Goal: Task Accomplishment & Management: Use online tool/utility

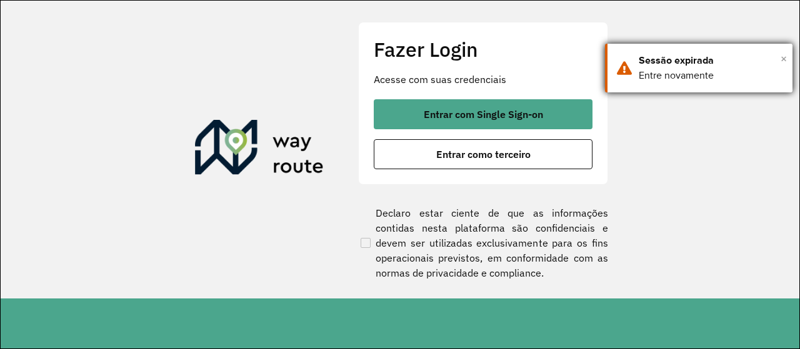
click at [784, 61] on span "×" at bounding box center [783, 58] width 6 height 19
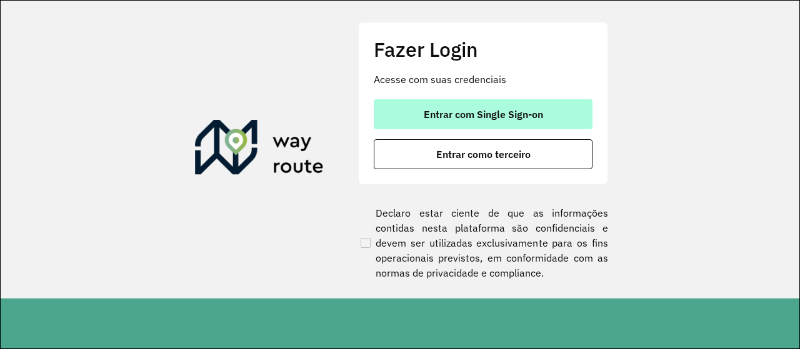
click at [517, 114] on span "Entrar com Single Sign-on" at bounding box center [483, 114] width 119 height 10
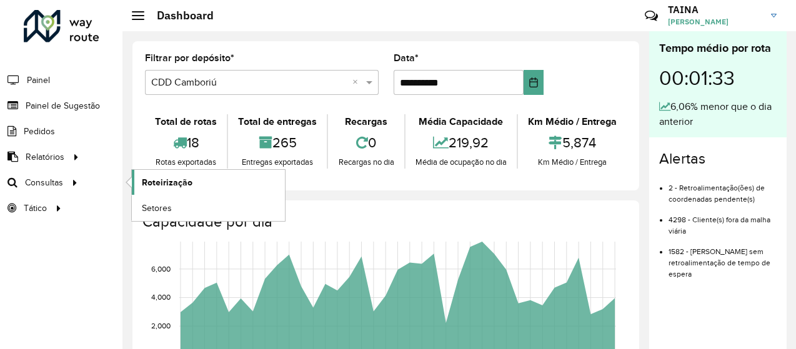
click at [180, 186] on span "Roteirização" at bounding box center [167, 182] width 51 height 13
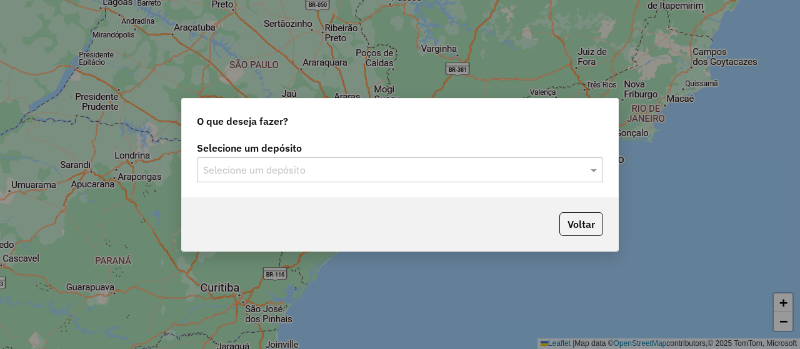
click at [256, 159] on div "Selecione um depósito" at bounding box center [400, 169] width 406 height 25
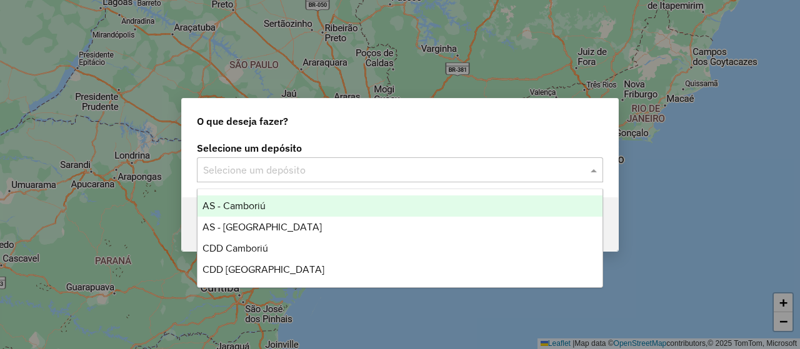
click at [260, 171] on input "text" at bounding box center [387, 170] width 369 height 15
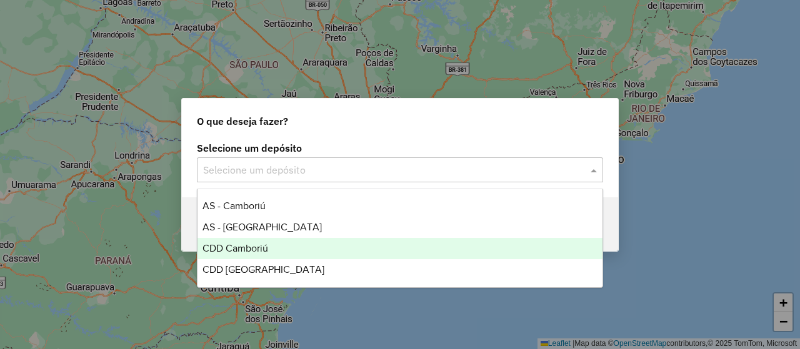
click at [281, 249] on div "CDD Camboriú" at bounding box center [399, 248] width 404 height 21
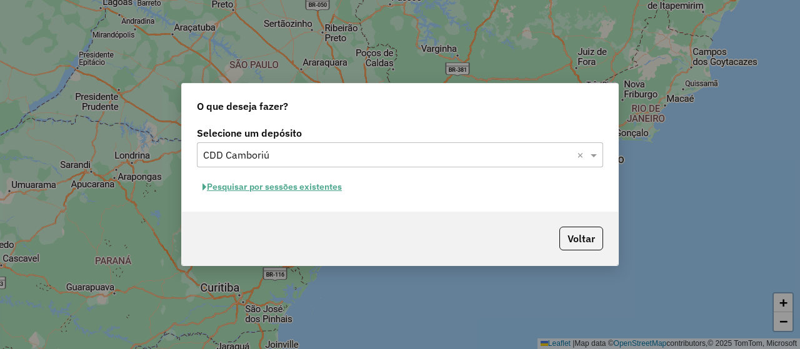
click at [330, 188] on button "Pesquisar por sessões existentes" at bounding box center [272, 186] width 151 height 19
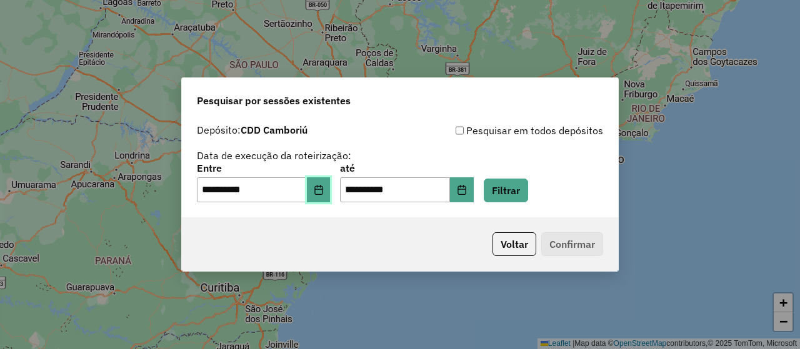
click at [321, 189] on icon "Choose Date" at bounding box center [319, 190] width 10 height 10
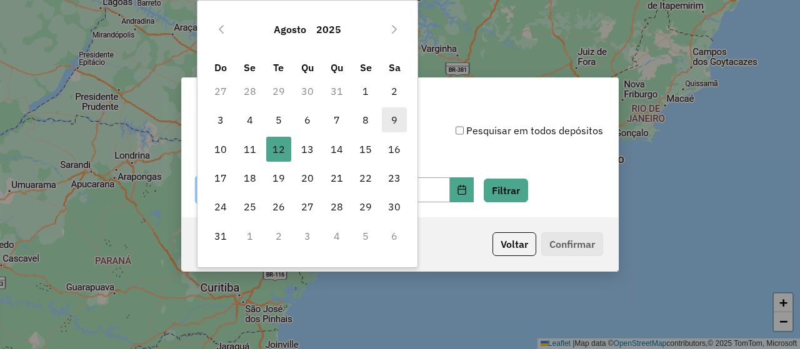
click at [392, 118] on span "9" at bounding box center [394, 119] width 25 height 25
type input "**********"
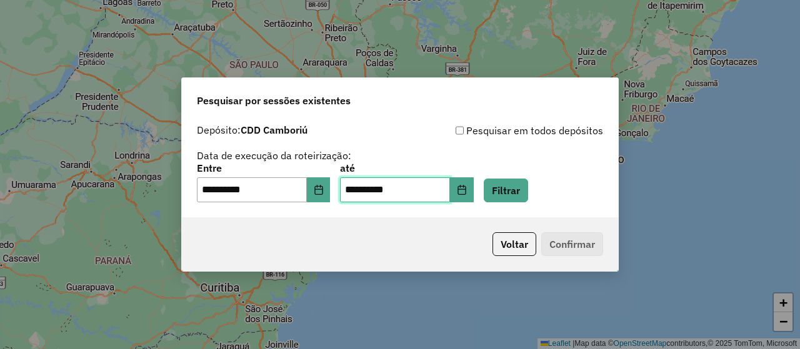
drag, startPoint x: 410, startPoint y: 192, endPoint x: 491, endPoint y: 174, distance: 83.2
click at [412, 192] on input "**********" at bounding box center [395, 189] width 110 height 25
click at [474, 183] on button "Choose Date" at bounding box center [462, 189] width 24 height 25
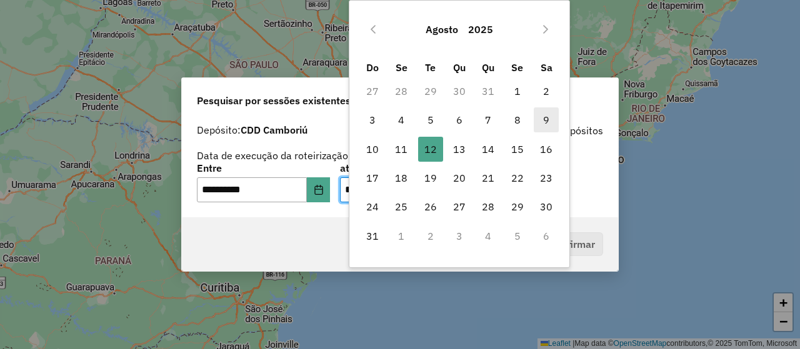
click at [547, 116] on span "9" at bounding box center [545, 119] width 25 height 25
type input "**********"
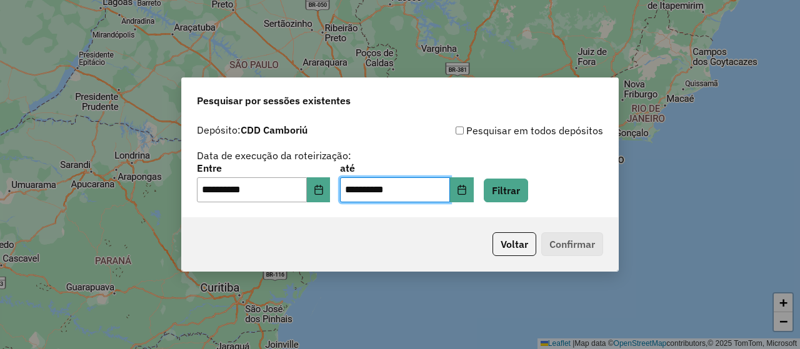
click at [575, 174] on div "**********" at bounding box center [400, 183] width 406 height 39
click at [550, 181] on div "**********" at bounding box center [400, 183] width 406 height 39
click at [528, 191] on button "Filtrar" at bounding box center [506, 191] width 44 height 24
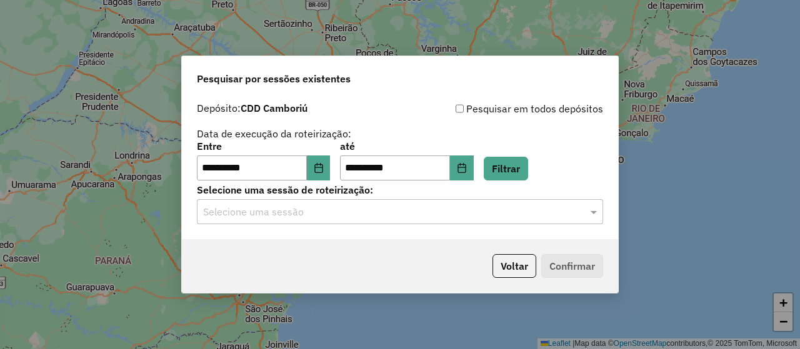
click at [321, 223] on div "Selecione uma sessão" at bounding box center [400, 211] width 406 height 25
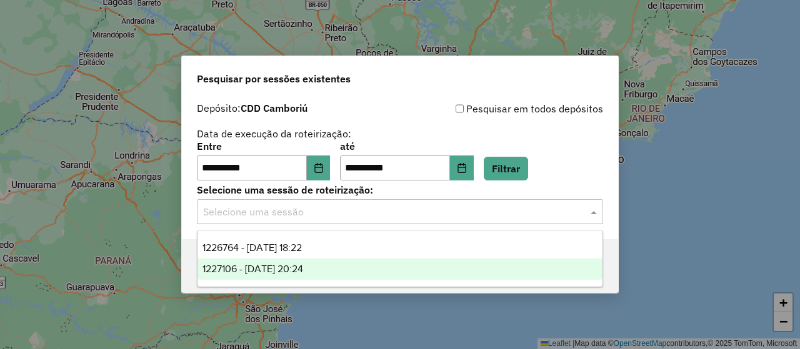
click at [340, 265] on div "1227106 - 09/08/2025 20:24" at bounding box center [399, 269] width 404 height 21
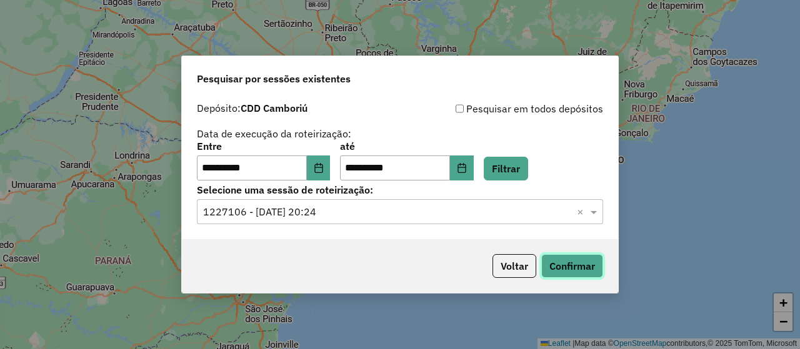
click at [558, 260] on button "Confirmar" at bounding box center [572, 266] width 62 height 24
click at [324, 164] on icon "Choose Date" at bounding box center [319, 168] width 10 height 10
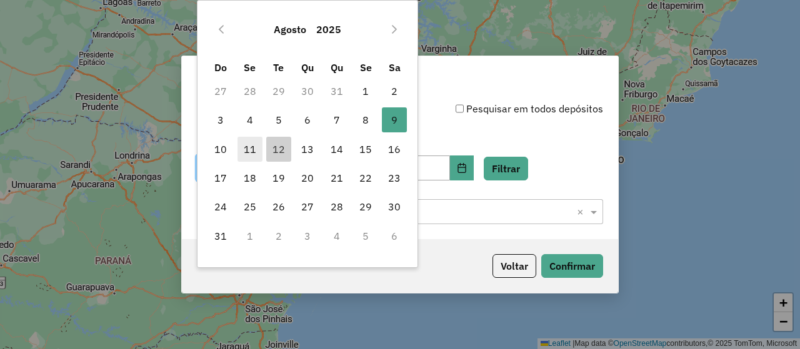
click at [254, 146] on span "11" at bounding box center [249, 149] width 25 height 25
type input "**********"
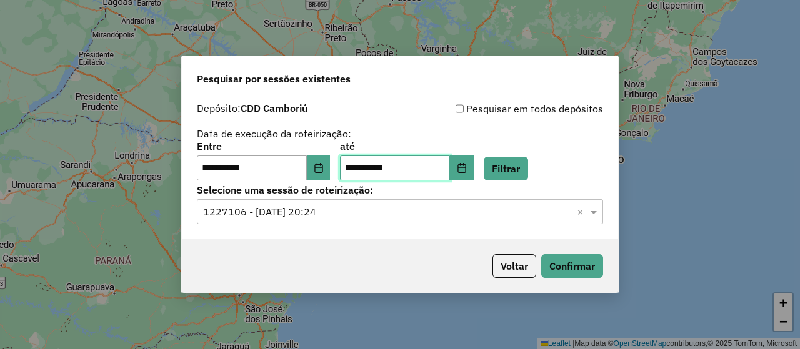
drag, startPoint x: 412, startPoint y: 162, endPoint x: 405, endPoint y: 167, distance: 9.4
click at [414, 163] on input "**********" at bounding box center [395, 168] width 110 height 25
click at [518, 179] on button "Filtrar" at bounding box center [506, 169] width 44 height 24
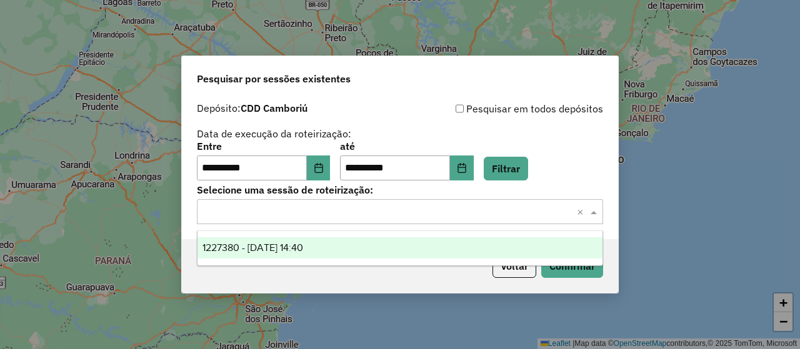
click at [496, 215] on input "text" at bounding box center [387, 212] width 369 height 15
click at [389, 236] on ng-dropdown-panel "1227380 - 11/08/2025 14:40" at bounding box center [399, 249] width 405 height 36
click at [395, 246] on div "1227380 - 11/08/2025 14:40" at bounding box center [399, 247] width 404 height 21
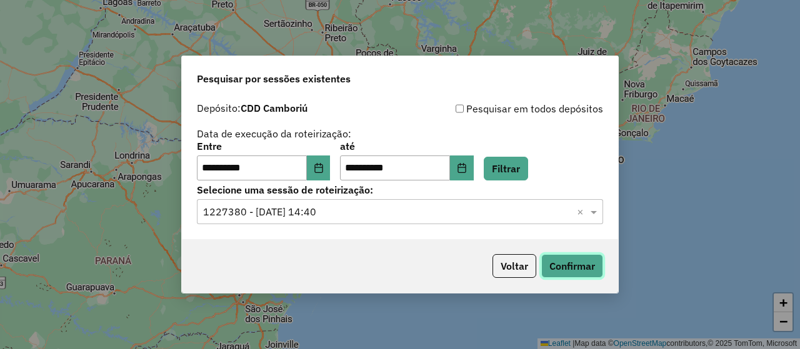
click at [551, 265] on button "Confirmar" at bounding box center [572, 266] width 62 height 24
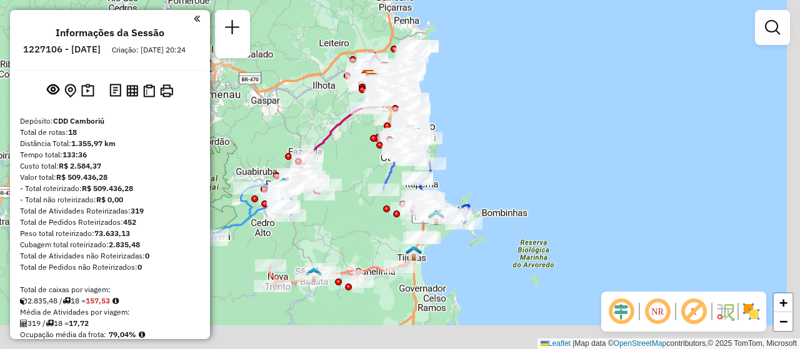
drag, startPoint x: 380, startPoint y: 252, endPoint x: 352, endPoint y: 157, distance: 98.3
click at [352, 157] on div "Janela de atendimento Grade de atendimento Capacidade Transportadoras Veículos …" at bounding box center [400, 174] width 800 height 349
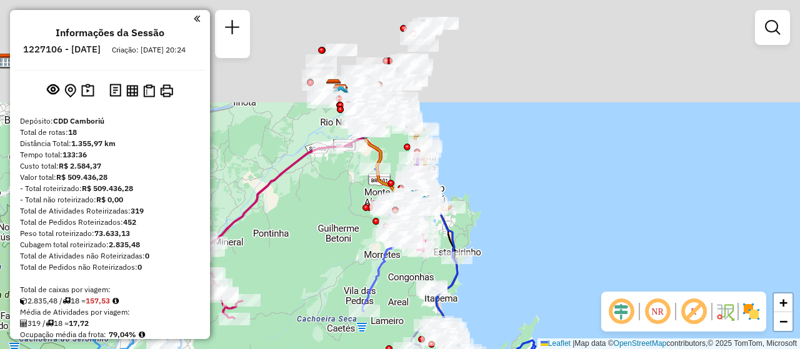
drag, startPoint x: 407, startPoint y: 137, endPoint x: 437, endPoint y: 270, distance: 136.3
click at [438, 272] on div "Janela de atendimento Grade de atendimento Capacidade Transportadoras Veículos …" at bounding box center [400, 174] width 800 height 349
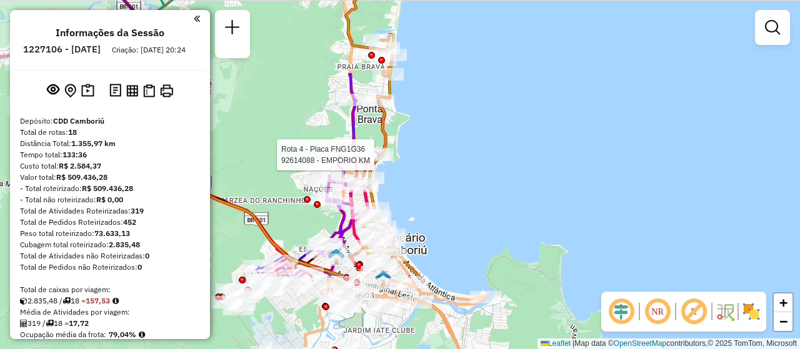
drag, startPoint x: 406, startPoint y: 217, endPoint x: 343, endPoint y: 111, distance: 123.5
click at [343, 111] on div "Rota 6 - Placa LXE8I70 92613775 - ASSADOS DA MARTA Rota 6 - Placa LXE8I70 92617…" at bounding box center [400, 174] width 800 height 349
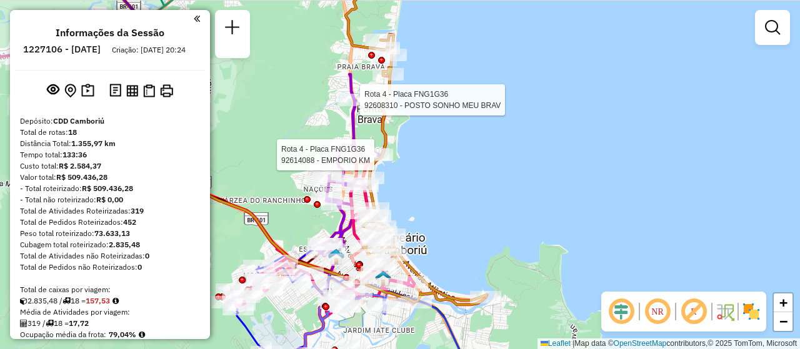
select select "**********"
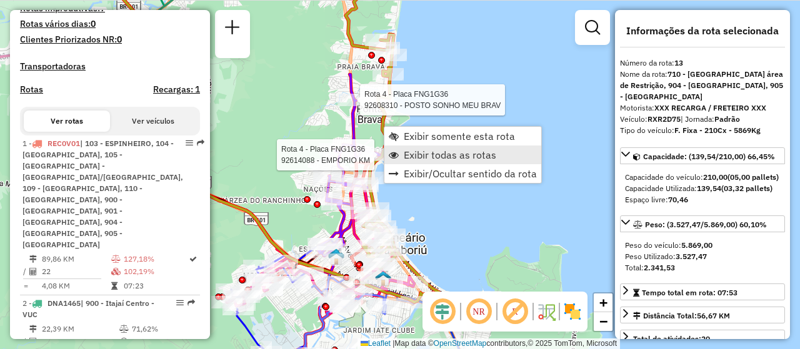
scroll to position [1446, 0]
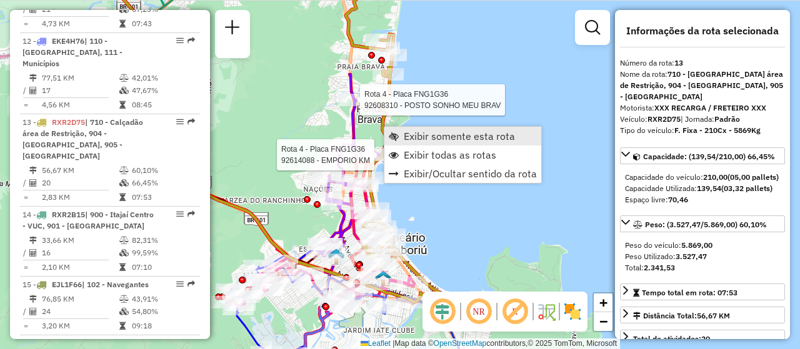
click at [432, 141] on span "Exibir somente esta rota" at bounding box center [459, 136] width 111 height 10
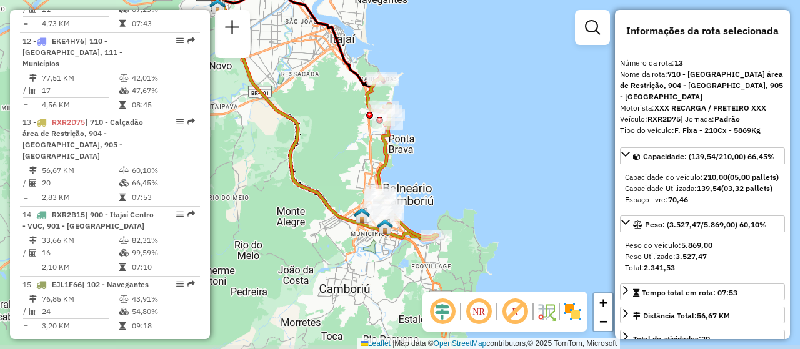
drag, startPoint x: 401, startPoint y: 212, endPoint x: 329, endPoint y: 151, distance: 94.9
click at [329, 151] on div "Janela de atendimento Grade de atendimento Capacidade Transportadoras Veículos …" at bounding box center [400, 174] width 800 height 349
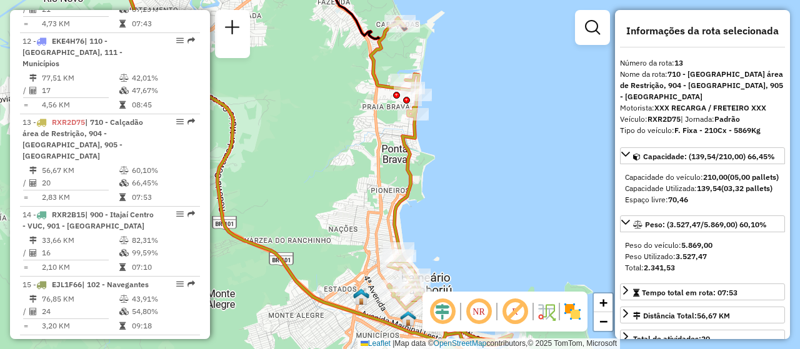
drag, startPoint x: 339, startPoint y: 158, endPoint x: 310, endPoint y: 176, distance: 34.0
click at [310, 176] on div "Janela de atendimento Grade de atendimento Capacidade Transportadoras Veículos …" at bounding box center [400, 174] width 800 height 349
click at [585, 322] on div "NR R" at bounding box center [504, 312] width 165 height 40
click at [575, 314] on img at bounding box center [572, 312] width 20 height 20
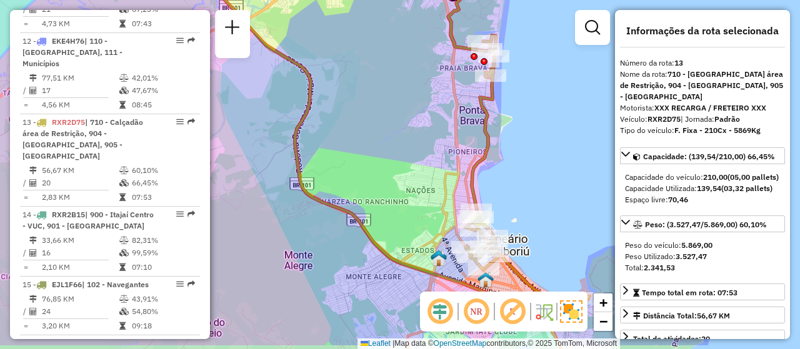
drag, startPoint x: 484, startPoint y: 182, endPoint x: 561, endPoint y: 144, distance: 86.6
click at [561, 144] on div "Janela de atendimento Grade de atendimento Capacidade Transportadoras Veículos …" at bounding box center [400, 174] width 800 height 349
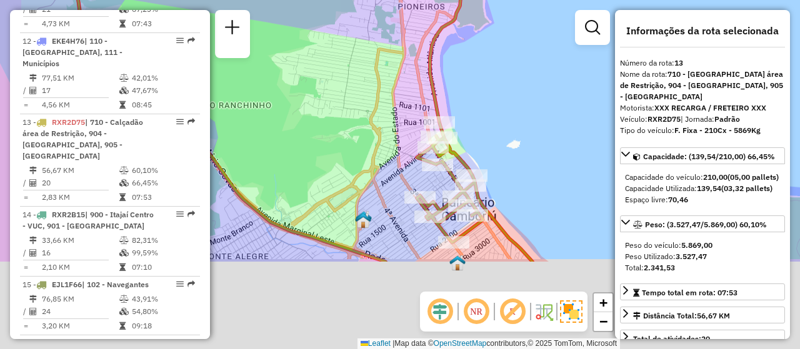
drag, startPoint x: 500, startPoint y: 204, endPoint x: 532, endPoint y: 79, distance: 129.7
click at [532, 79] on div "Janela de atendimento Grade de atendimento Capacidade Transportadoras Veículos …" at bounding box center [400, 174] width 800 height 349
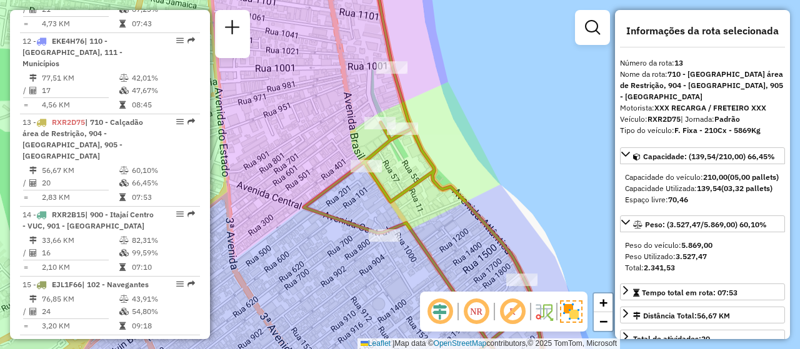
drag, startPoint x: 434, startPoint y: 150, endPoint x: 496, endPoint y: 156, distance: 62.2
click at [496, 156] on div "Janela de atendimento Grade de atendimento Capacidade Transportadoras Veículos …" at bounding box center [400, 174] width 800 height 349
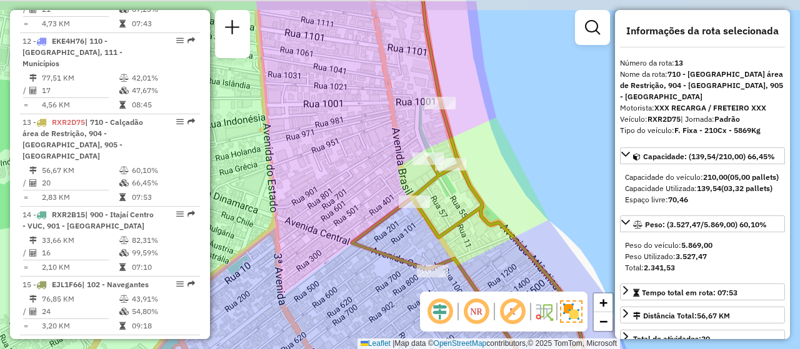
drag, startPoint x: 486, startPoint y: 127, endPoint x: 534, endPoint y: 163, distance: 60.2
click at [534, 163] on div "Janela de atendimento Grade de atendimento Capacidade Transportadoras Veículos …" at bounding box center [400, 174] width 800 height 349
click at [535, 159] on div "Janela de atendimento Grade de atendimento Capacidade Transportadoras Veículos …" at bounding box center [400, 174] width 800 height 349
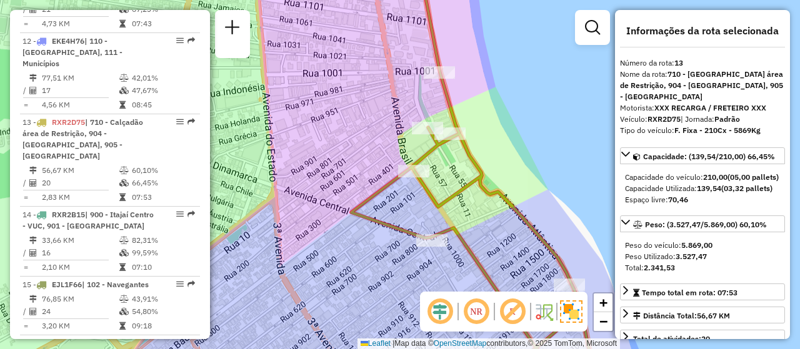
drag, startPoint x: 534, startPoint y: 151, endPoint x: 534, endPoint y: 131, distance: 20.0
click at [534, 131] on div "Janela de atendimento Grade de atendimento Capacidade Transportadoras Veículos …" at bounding box center [400, 174] width 800 height 349
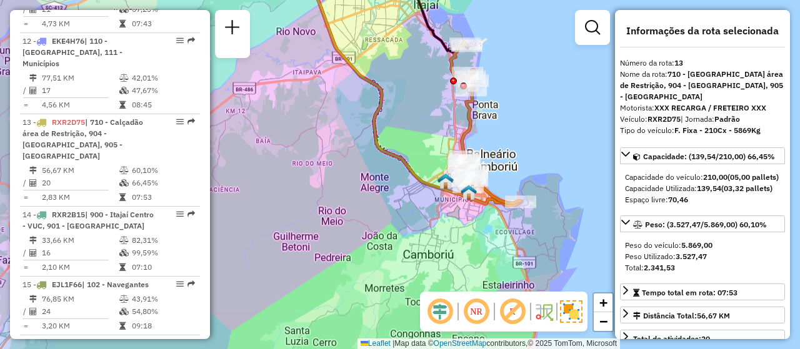
drag, startPoint x: 507, startPoint y: 206, endPoint x: 489, endPoint y: 185, distance: 28.3
click at [491, 191] on icon at bounding box center [485, 122] width 71 height 161
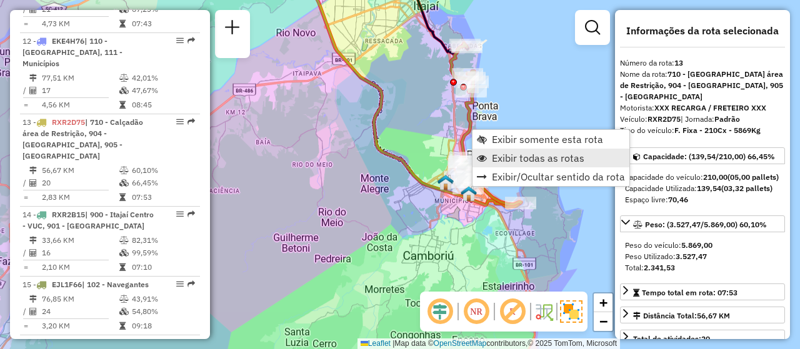
click at [492, 154] on span "Exibir todas as rotas" at bounding box center [538, 158] width 92 height 10
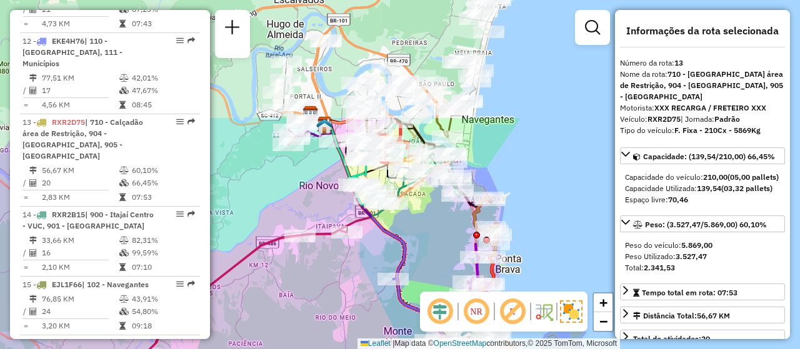
drag, startPoint x: 425, startPoint y: 77, endPoint x: 450, endPoint y: 230, distance: 155.0
click at [450, 230] on div "Janela de atendimento Grade de atendimento Capacidade Transportadoras Veículos …" at bounding box center [400, 174] width 800 height 349
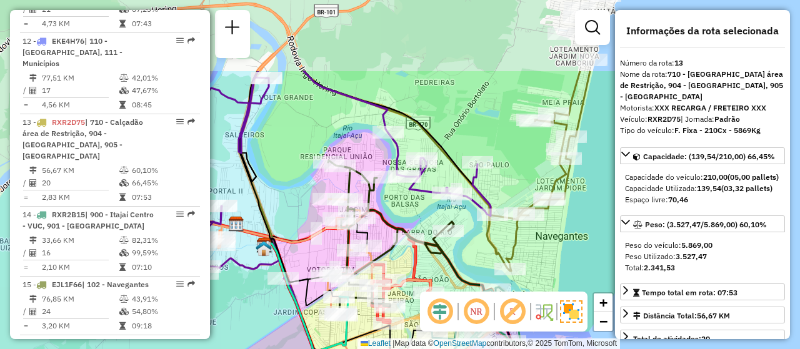
drag, startPoint x: 387, startPoint y: 99, endPoint x: 409, endPoint y: 206, distance: 108.4
click at [409, 206] on div "Janela de atendimento Grade de atendimento Capacidade Transportadoras Veículos …" at bounding box center [400, 174] width 800 height 349
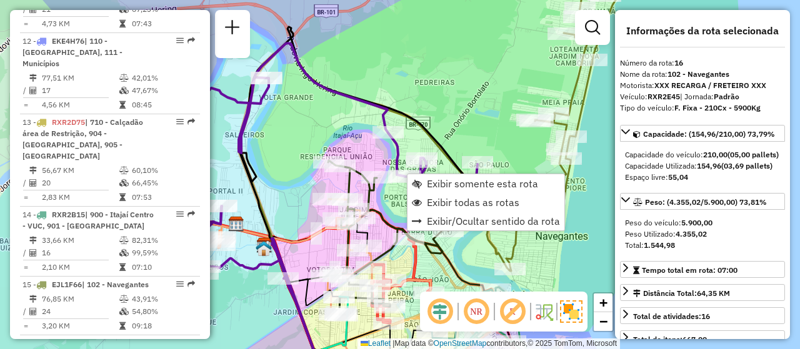
scroll to position [1567, 0]
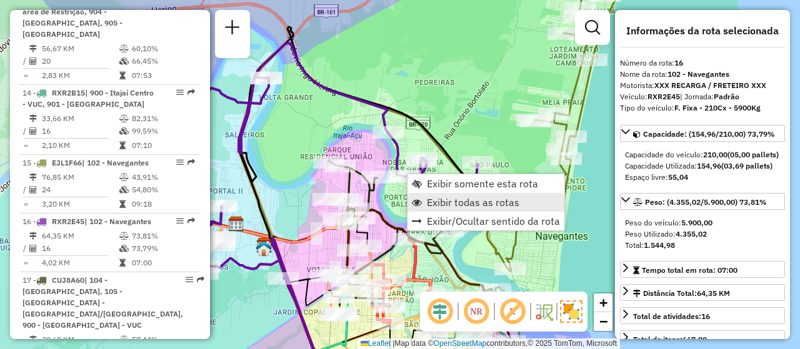
click at [461, 202] on span "Exibir todas as rotas" at bounding box center [473, 202] width 92 height 10
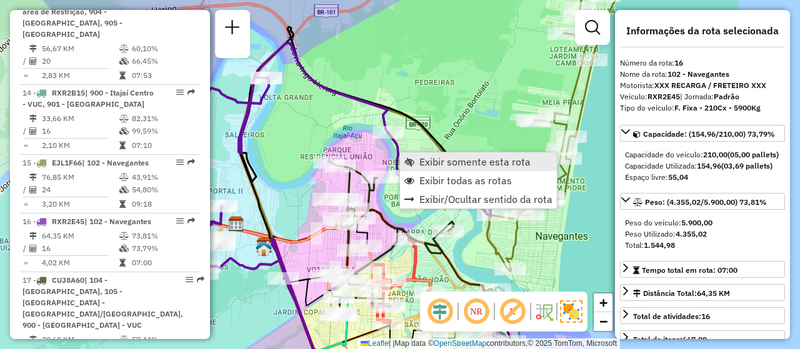
click at [517, 167] on span "Exibir somente esta rota" at bounding box center [474, 162] width 111 height 10
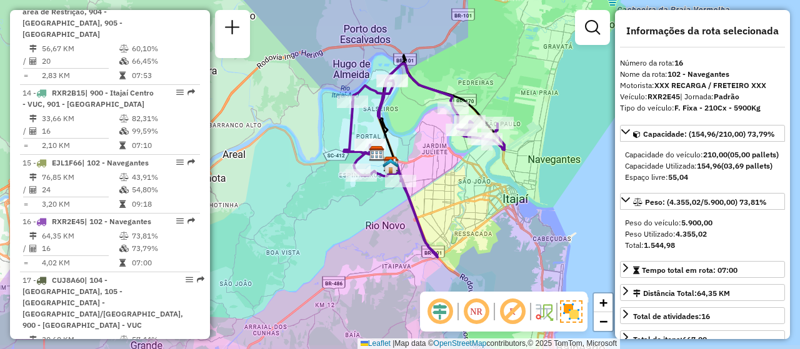
drag, startPoint x: 428, startPoint y: 202, endPoint x: 452, endPoint y: 183, distance: 30.7
click at [452, 183] on div "Janela de atendimento Grade de atendimento Capacidade Transportadoras Veículos …" at bounding box center [400, 174] width 800 height 349
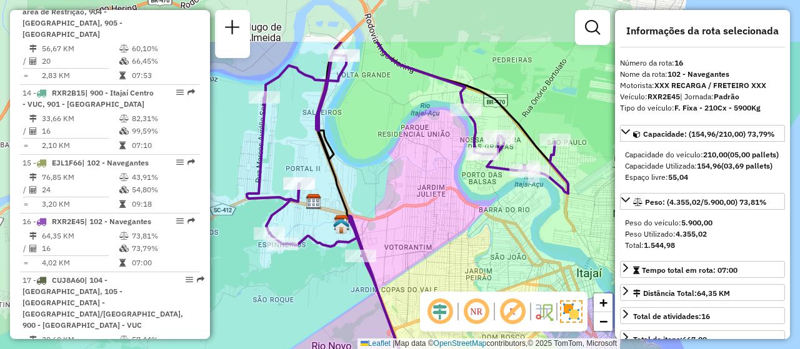
drag, startPoint x: 447, startPoint y: 167, endPoint x: 450, endPoint y: 216, distance: 48.8
click at [450, 216] on div "Janela de atendimento Grade de atendimento Capacidade Transportadoras Veículos …" at bounding box center [400, 174] width 800 height 349
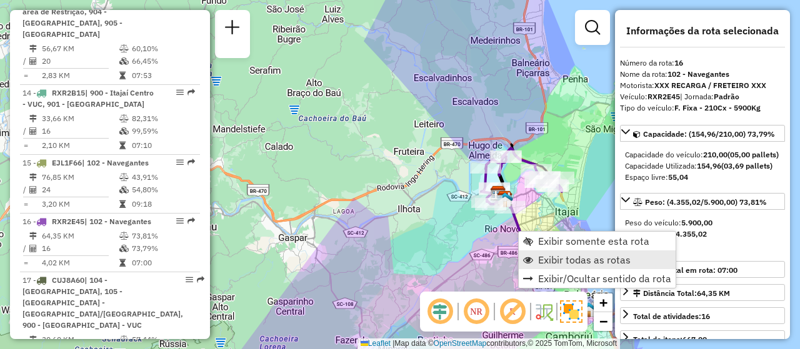
click at [562, 260] on span "Exibir todas as rotas" at bounding box center [584, 260] width 92 height 10
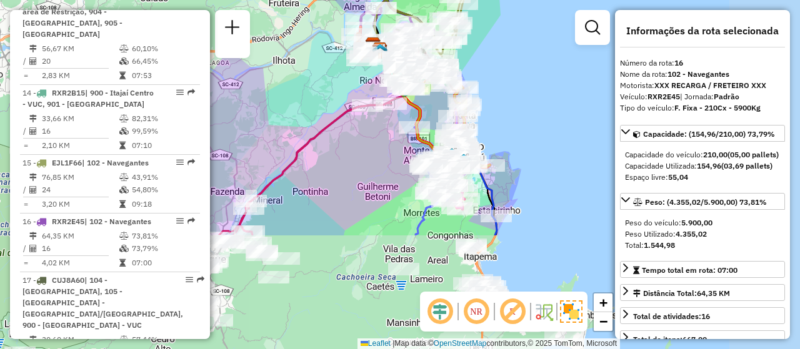
drag, startPoint x: 452, startPoint y: 250, endPoint x: 327, endPoint y: 102, distance: 194.2
click at [327, 102] on div "Janela de atendimento Grade de atendimento Capacidade Transportadoras Veículos …" at bounding box center [400, 174] width 800 height 349
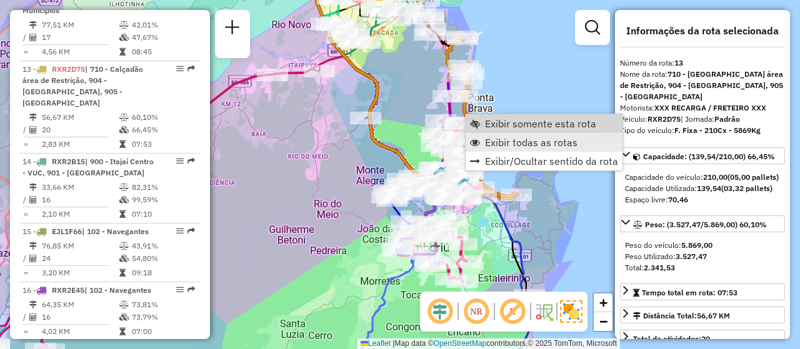
scroll to position [1446, 0]
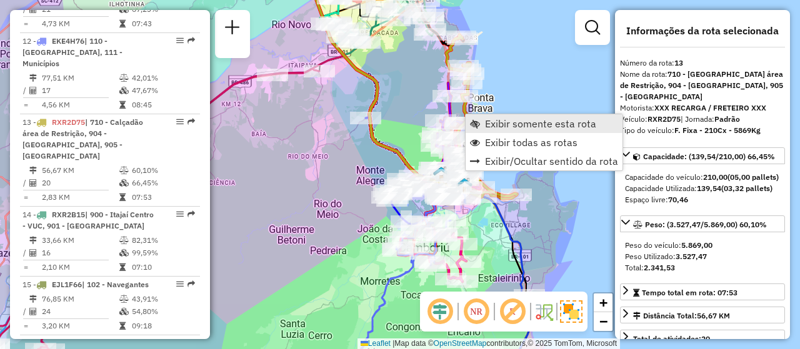
click at [491, 125] on span "Exibir somente esta rota" at bounding box center [540, 124] width 111 height 10
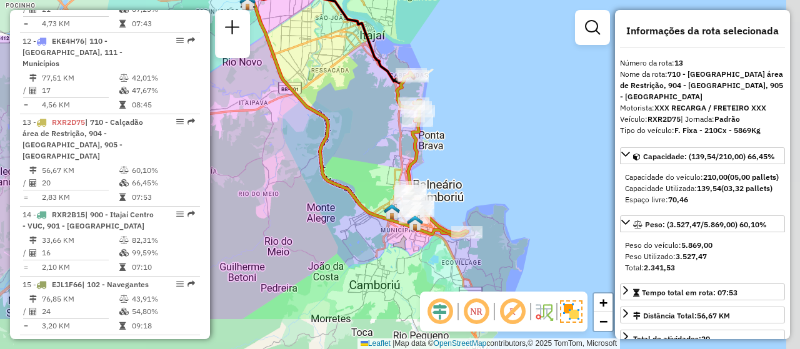
drag, startPoint x: 491, startPoint y: 186, endPoint x: 437, endPoint y: 106, distance: 96.7
click at [437, 106] on div "Janela de atendimento Grade de atendimento Capacidade Transportadoras Veículos …" at bounding box center [400, 174] width 800 height 349
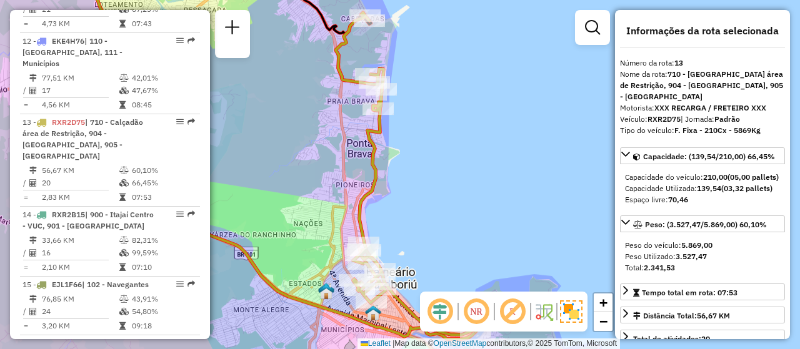
drag, startPoint x: 434, startPoint y: 121, endPoint x: 434, endPoint y: 132, distance: 10.6
click at [434, 132] on div "Janela de atendimento Grade de atendimento Capacidade Transportadoras Veículos …" at bounding box center [400, 174] width 800 height 349
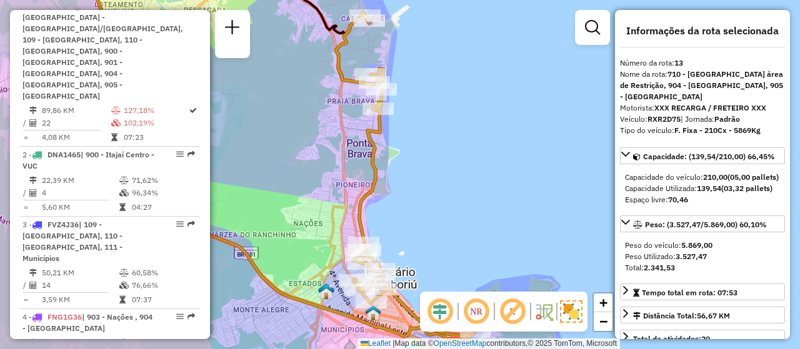
scroll to position [9, 0]
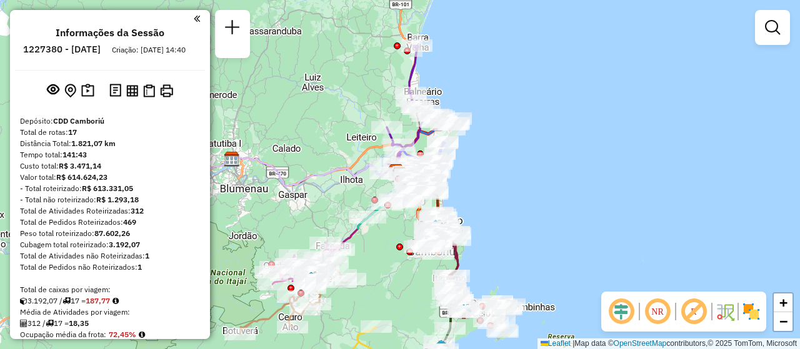
click at [695, 105] on div "Janela de atendimento Grade de atendimento Capacidade Transportadoras Veículos …" at bounding box center [400, 174] width 800 height 349
select select "**********"
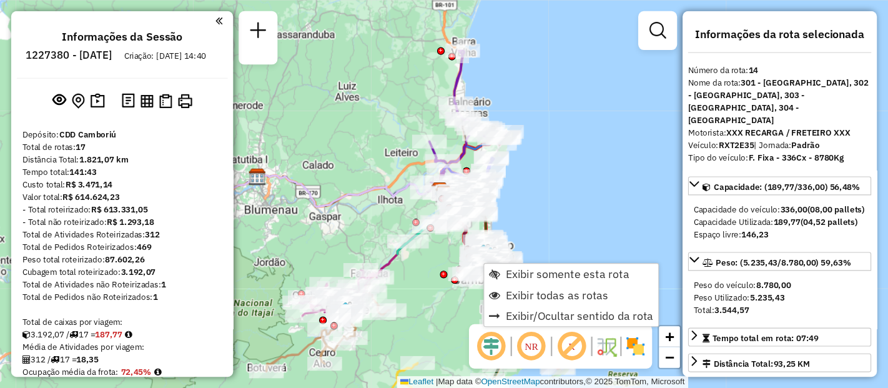
scroll to position [1527, 0]
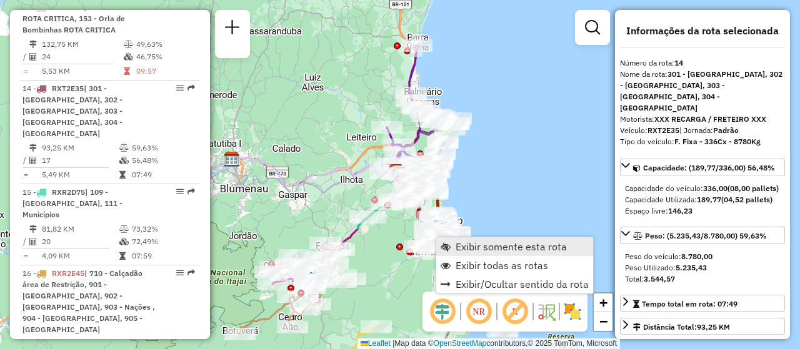
click at [465, 251] on span "Exibir somente esta rota" at bounding box center [510, 247] width 111 height 10
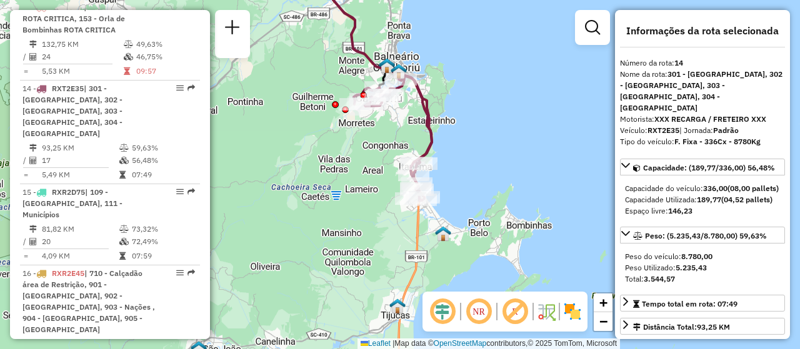
drag, startPoint x: 429, startPoint y: 224, endPoint x: 402, endPoint y: 129, distance: 98.5
click at [402, 129] on div "Janela de atendimento Grade de atendimento Capacidade Transportadoras Veículos …" at bounding box center [400, 174] width 800 height 349
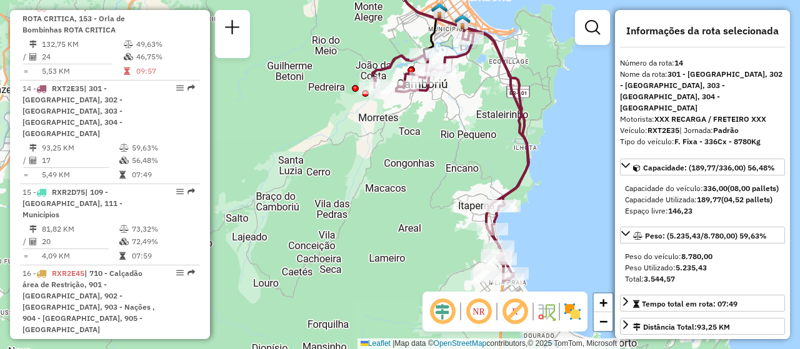
drag, startPoint x: 397, startPoint y: 154, endPoint x: 460, endPoint y: 188, distance: 71.0
click at [460, 188] on div "Janela de atendimento Grade de atendimento Capacidade Transportadoras Veículos …" at bounding box center [400, 174] width 800 height 349
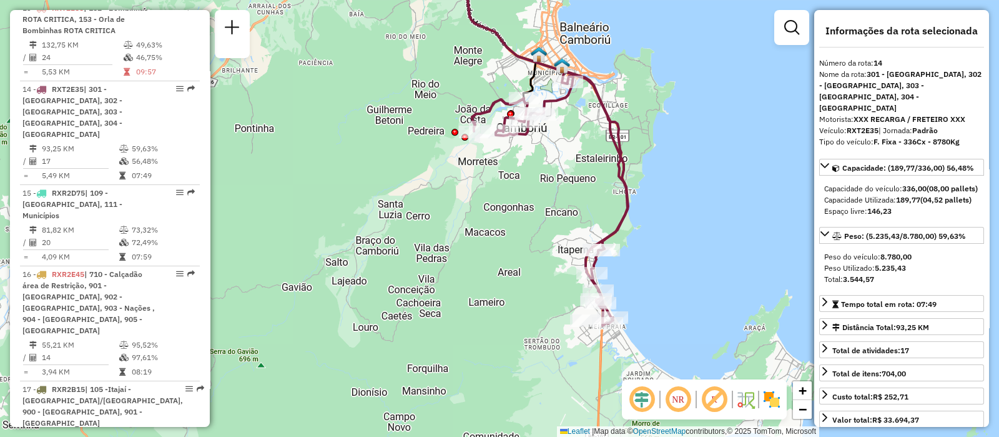
scroll to position [1526, 0]
drag, startPoint x: 643, startPoint y: 2, endPoint x: 598, endPoint y: 198, distance: 200.6
click at [597, 196] on div "Janela de atendimento Grade de atendimento Capacidade Transportadoras Veículos …" at bounding box center [499, 218] width 999 height 437
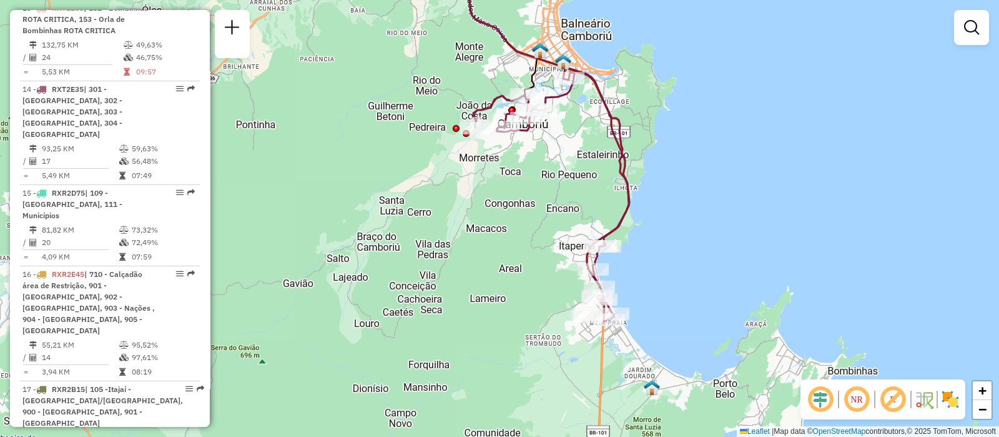
select select "**********"
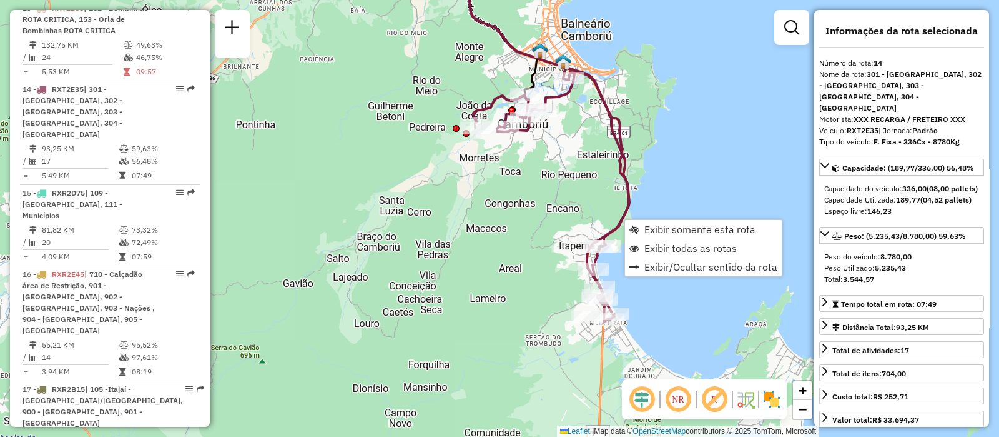
scroll to position [1527, 0]
click at [712, 227] on span "Exibir somente esta rota" at bounding box center [700, 229] width 111 height 10
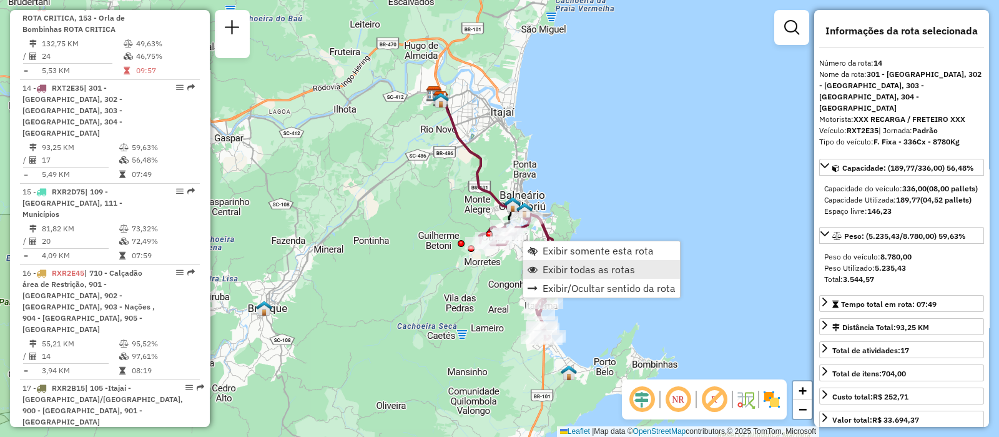
click at [577, 265] on span "Exibir todas as rotas" at bounding box center [589, 269] width 92 height 10
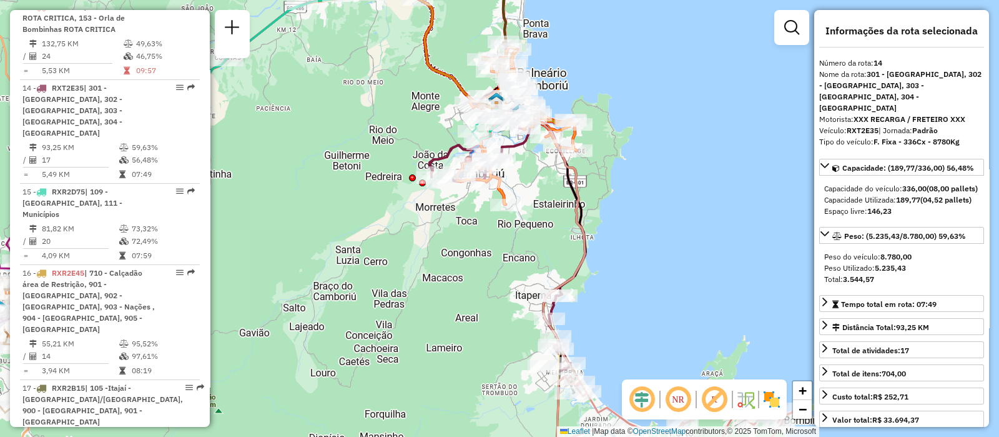
drag, startPoint x: 538, startPoint y: 189, endPoint x: 503, endPoint y: 262, distance: 81.3
click at [503, 260] on div "Janela de atendimento Grade de atendimento Capacidade Transportadoras Veículos …" at bounding box center [499, 218] width 999 height 437
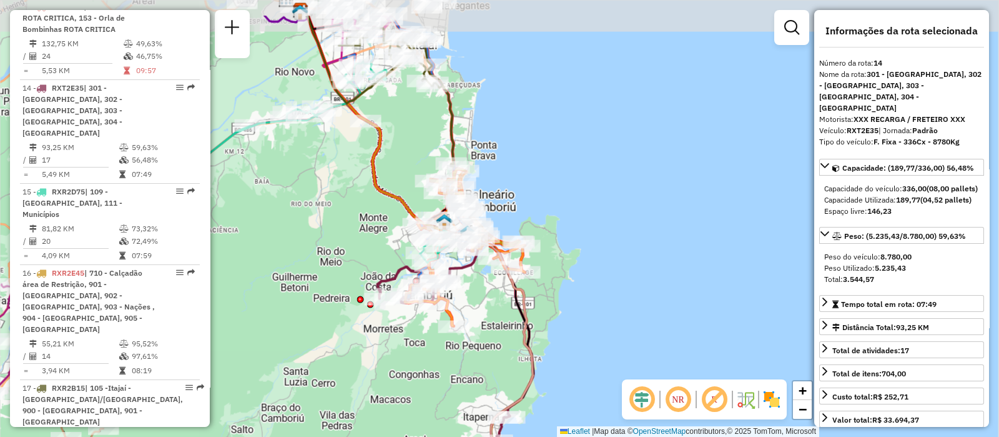
drag, startPoint x: 497, startPoint y: 278, endPoint x: 480, endPoint y: 332, distance: 56.9
click at [480, 332] on div "Janela de atendimento Grade de atendimento Capacidade Transportadoras Veículos …" at bounding box center [499, 218] width 999 height 437
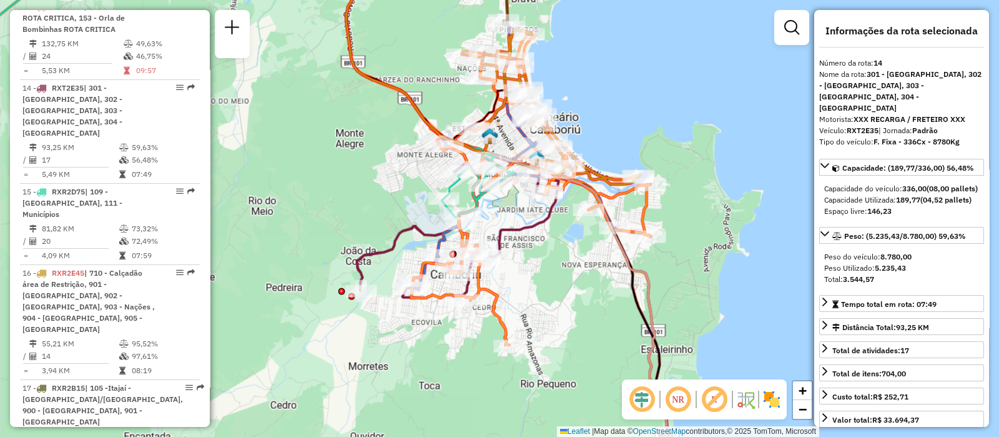
click at [359, 275] on icon at bounding box center [512, 325] width 311 height 312
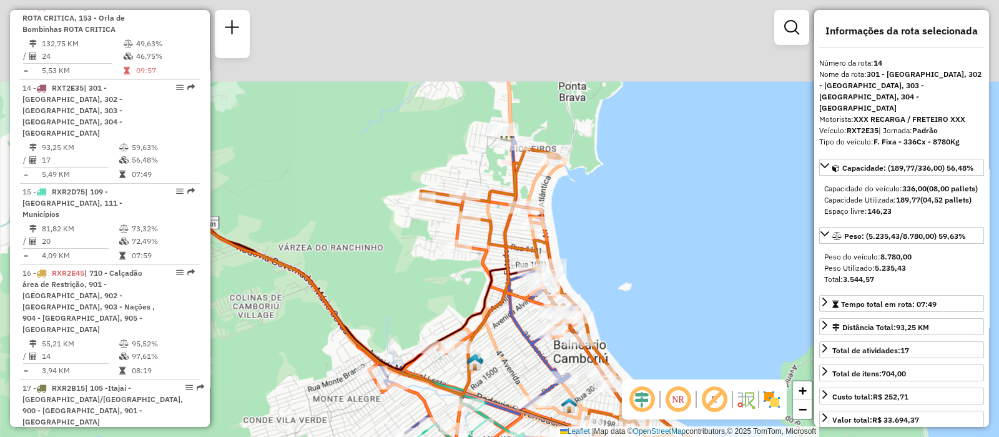
drag, startPoint x: 510, startPoint y: 77, endPoint x: 515, endPoint y: 285, distance: 207.5
click at [515, 286] on icon at bounding box center [359, 265] width 338 height 259
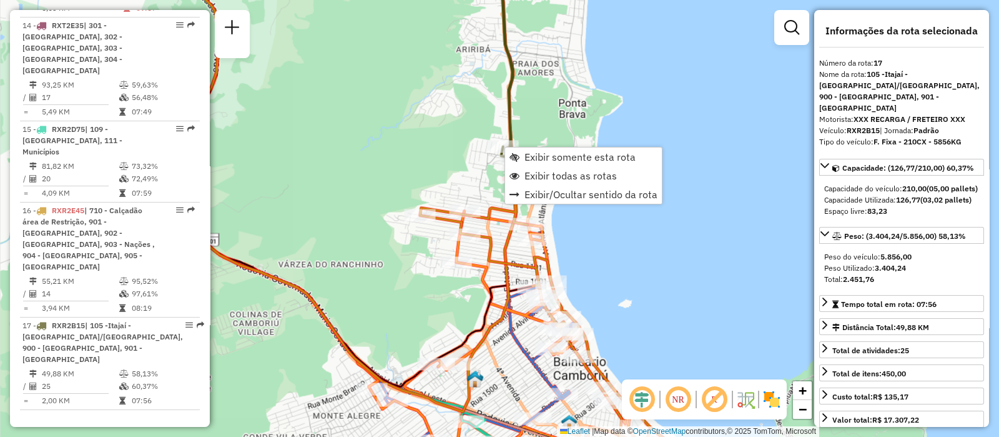
scroll to position [1719, 0]
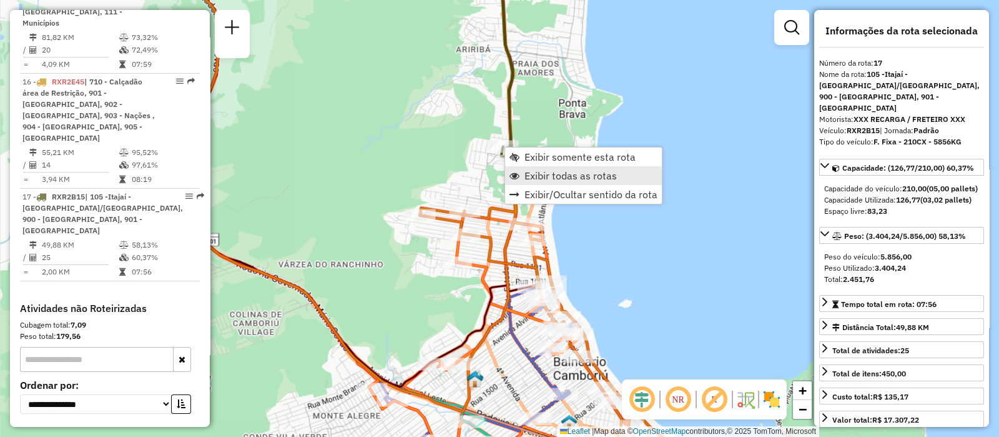
click at [537, 181] on span "Exibir todas as rotas" at bounding box center [571, 176] width 92 height 10
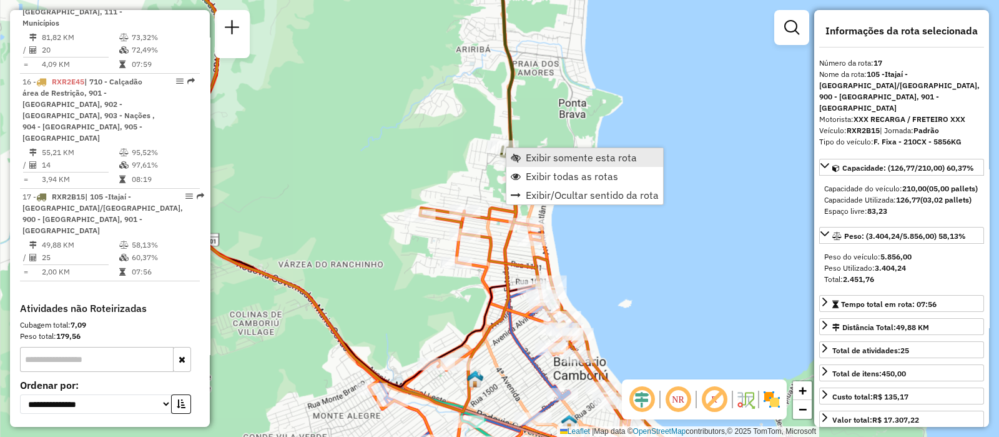
click at [548, 157] on span "Exibir somente esta rota" at bounding box center [581, 157] width 111 height 10
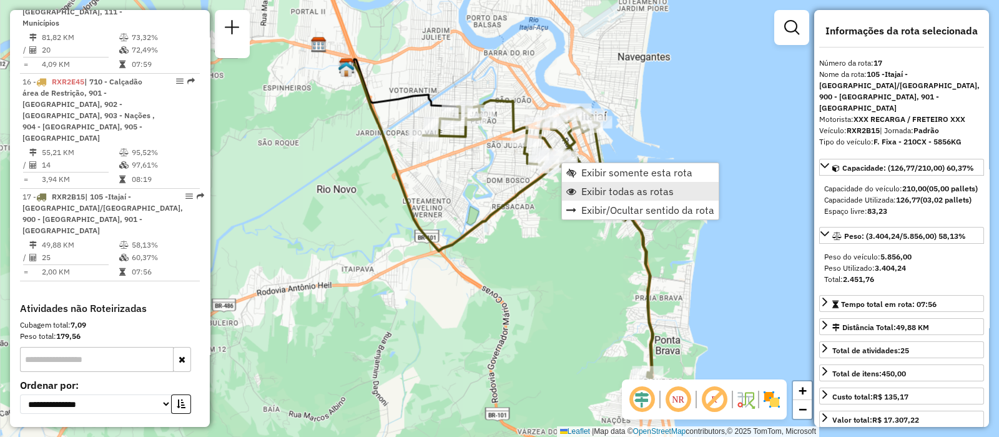
click at [621, 186] on span "Exibir todas as rotas" at bounding box center [628, 191] width 92 height 10
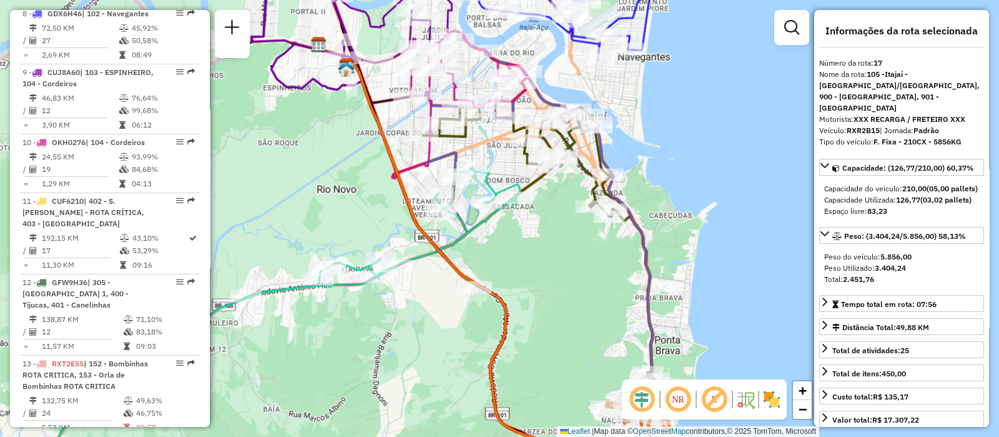
scroll to position [1327, 0]
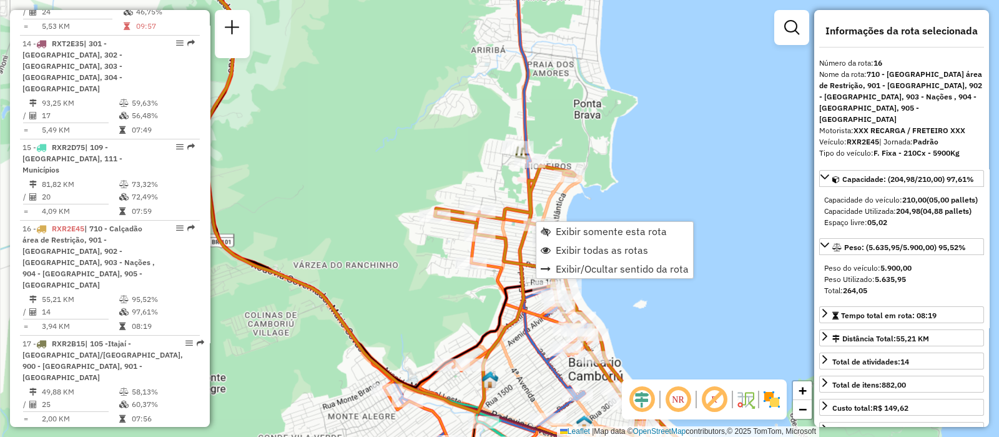
scroll to position [1678, 0]
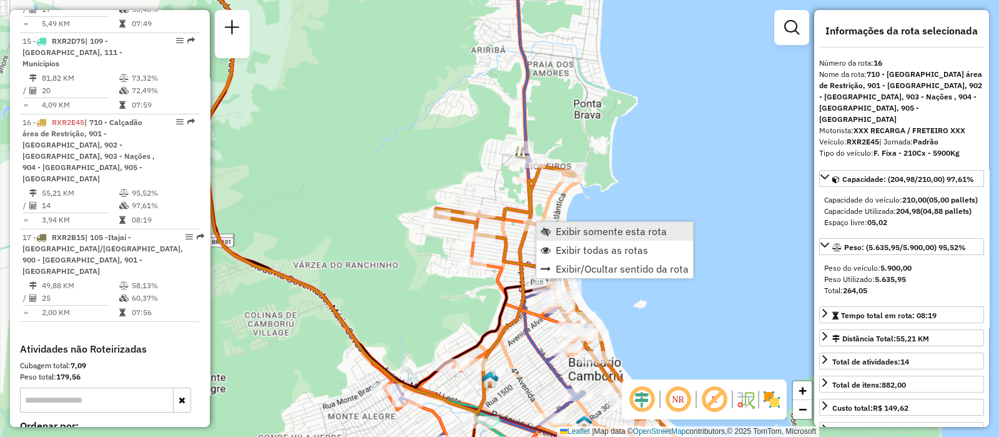
click at [565, 236] on span "Exibir somente esta rota" at bounding box center [611, 231] width 111 height 10
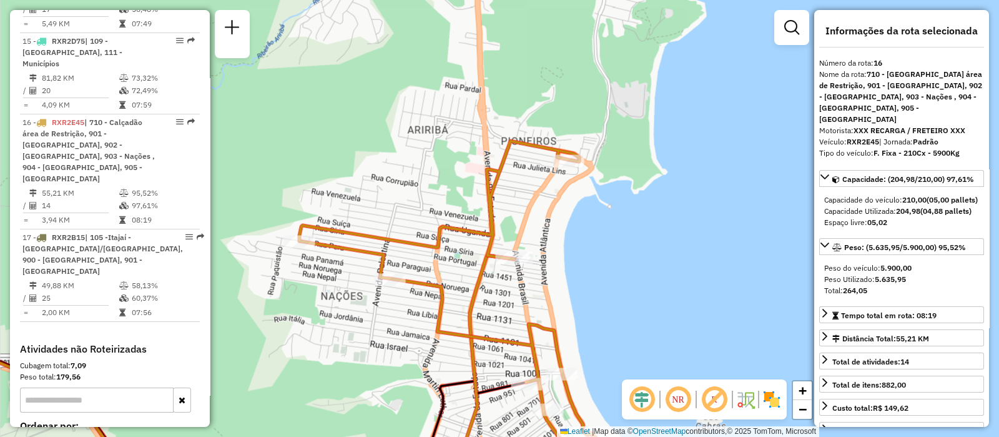
click at [766, 349] on img at bounding box center [772, 399] width 20 height 20
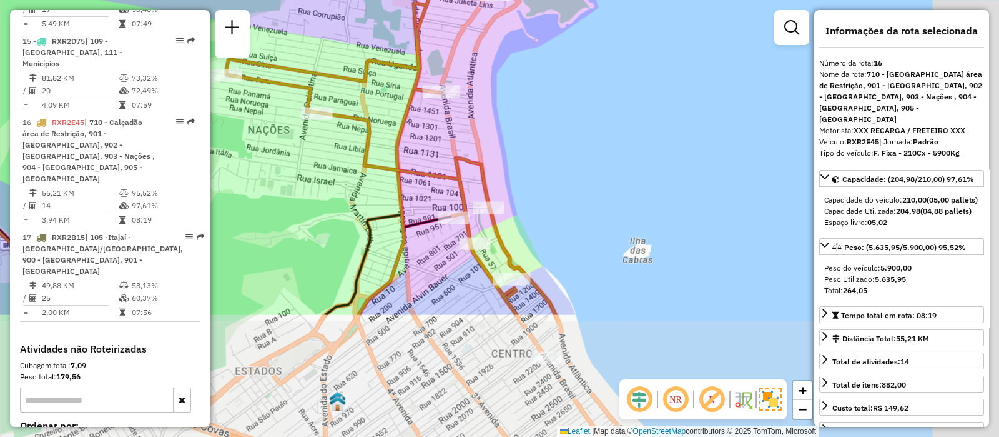
drag, startPoint x: 520, startPoint y: 331, endPoint x: 447, endPoint y: 164, distance: 182.9
click at [447, 164] on div "Janela de atendimento Grade de atendimento Capacidade Transportadoras Veículos …" at bounding box center [499, 218] width 999 height 437
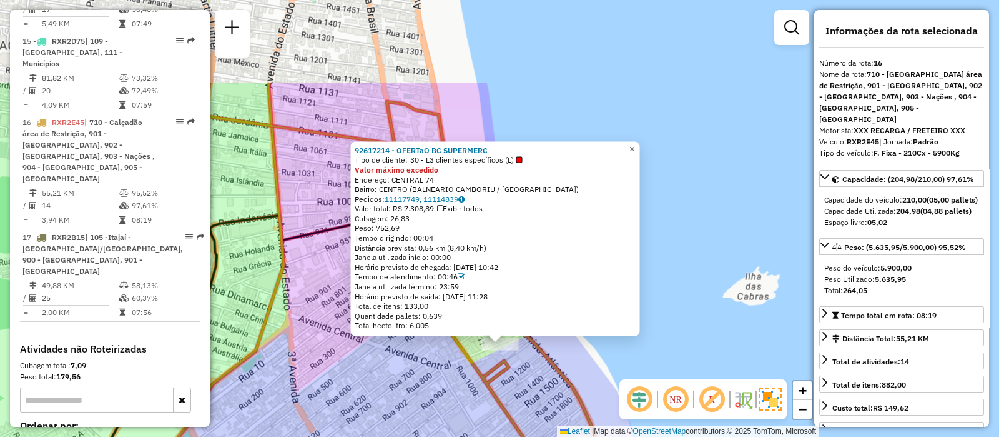
drag, startPoint x: 455, startPoint y: 268, endPoint x: 453, endPoint y: 370, distance: 101.9
click at [453, 349] on div "92617214 - OFERTaO BC SUPERMERC Tipo de cliente: 30 - L3 clientes específicos (…" at bounding box center [499, 218] width 999 height 437
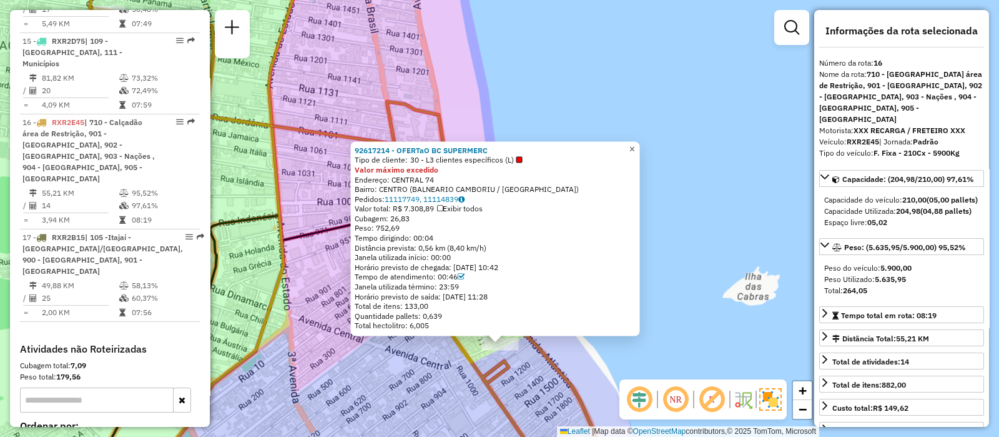
click at [640, 149] on link "×" at bounding box center [632, 148] width 15 height 15
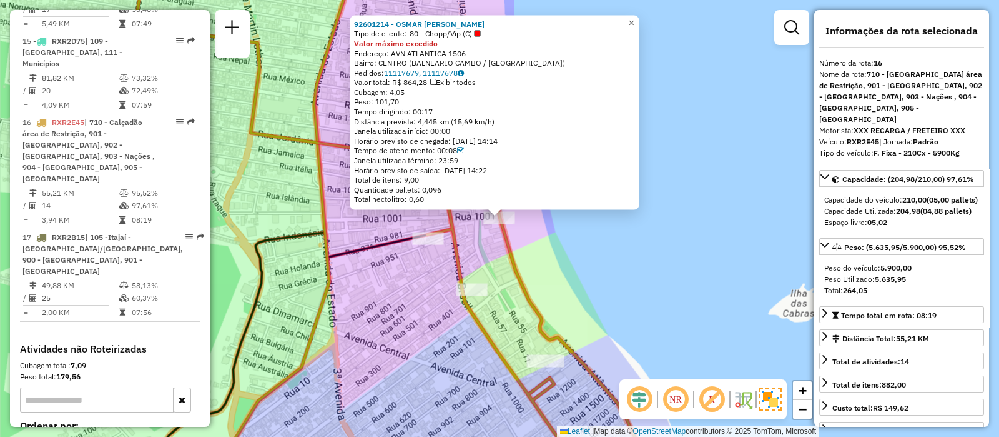
click at [635, 21] on span "×" at bounding box center [632, 22] width 6 height 11
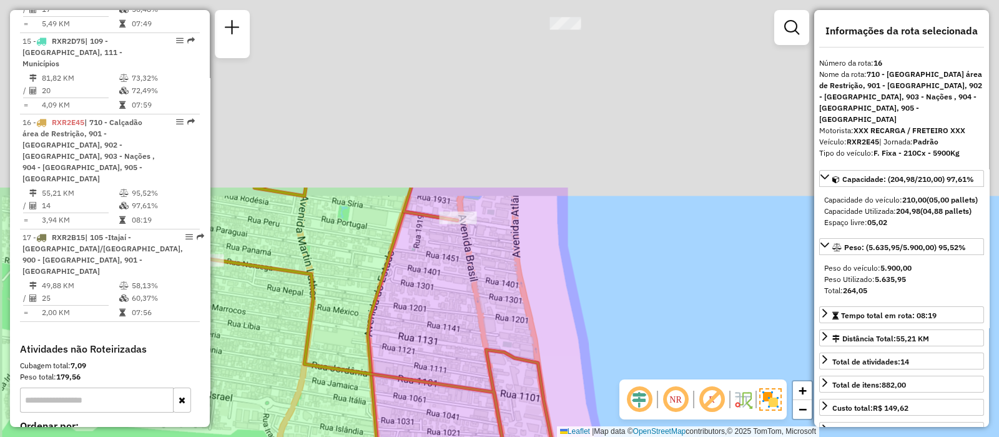
drag, startPoint x: 453, startPoint y: 107, endPoint x: 503, endPoint y: 304, distance: 202.6
click at [505, 309] on div "Janela de atendimento Grade de atendimento Capacidade Transportadoras Veículos …" at bounding box center [499, 218] width 999 height 437
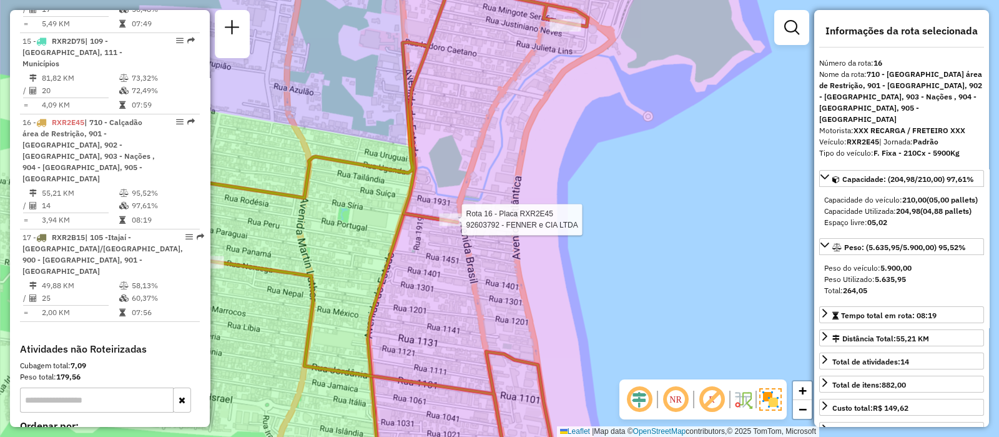
click at [456, 226] on div at bounding box center [458, 219] width 37 height 12
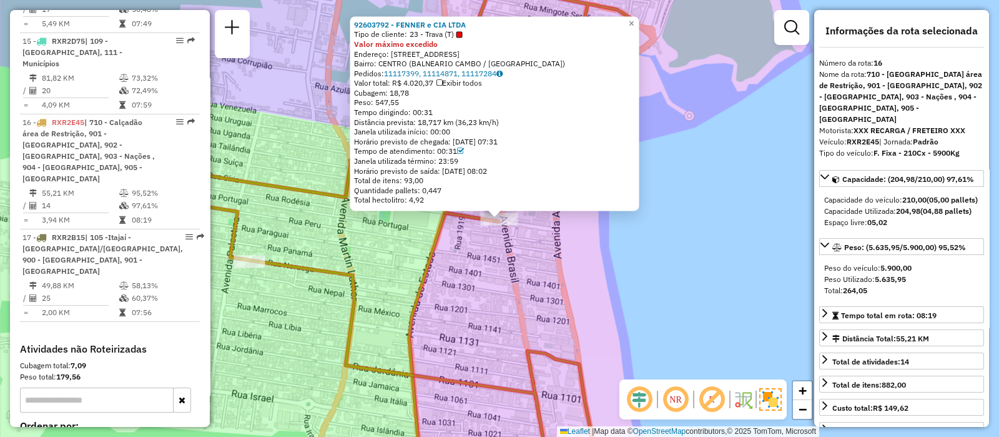
click at [522, 293] on div "92603792 - FENNER e CIA LTDA Tipo de cliente: 23 - Trava (T) Valor máximo exced…" at bounding box center [499, 218] width 999 height 437
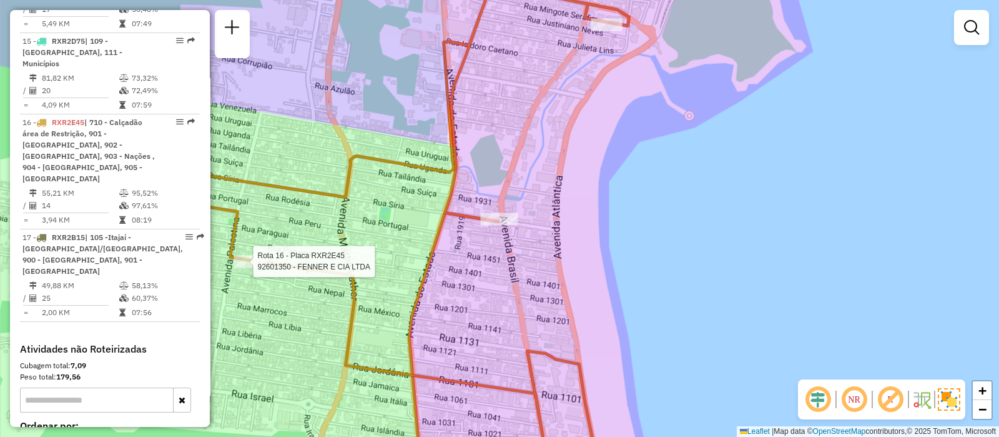
select select "**********"
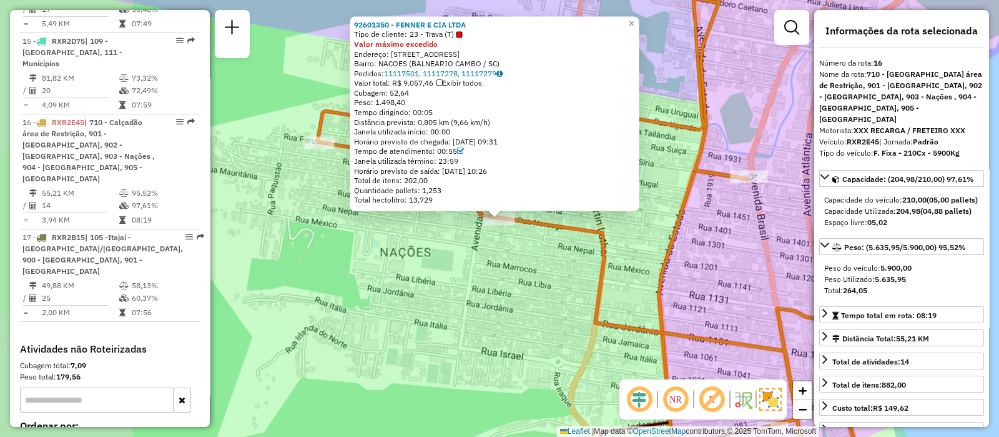
click at [484, 329] on div "Rota 16 - Placa RXR2E45 92601350 - FENNER E CIA LTDA 92601350 - FENNER E CIA LT…" at bounding box center [499, 218] width 999 height 437
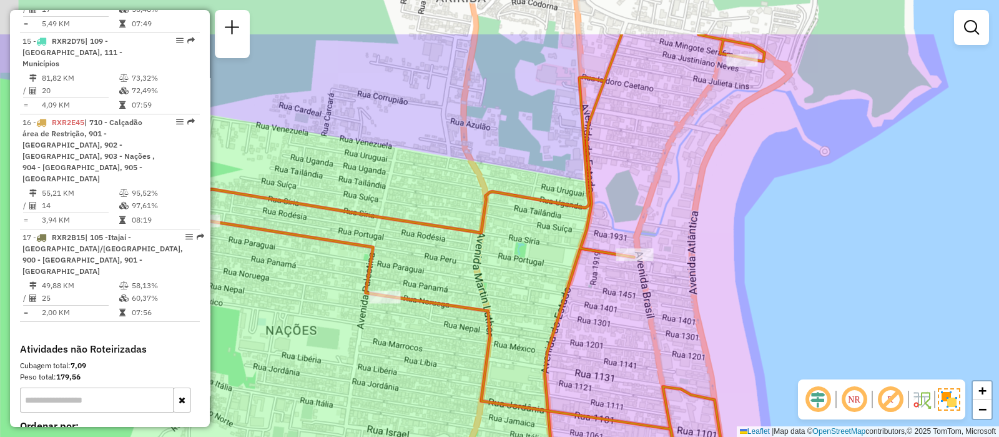
drag, startPoint x: 662, startPoint y: 260, endPoint x: 453, endPoint y: 400, distance: 251.6
click at [545, 349] on icon at bounding box center [589, 403] width 89 height 310
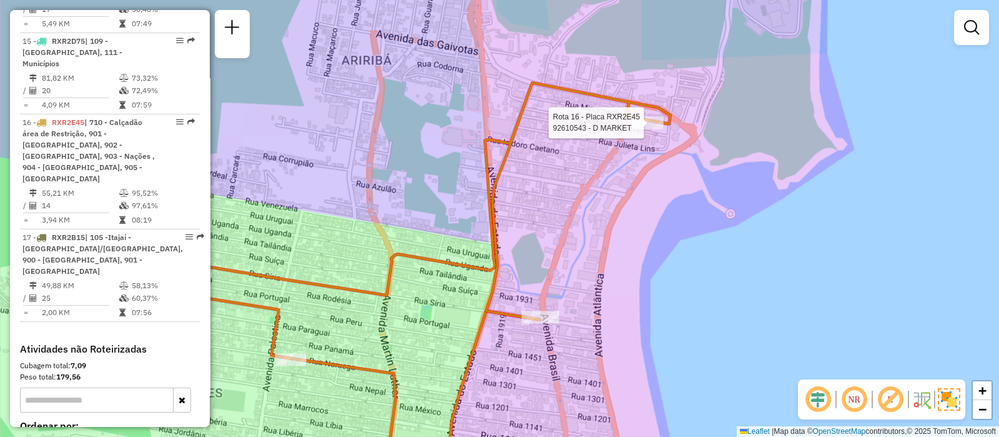
select select "**********"
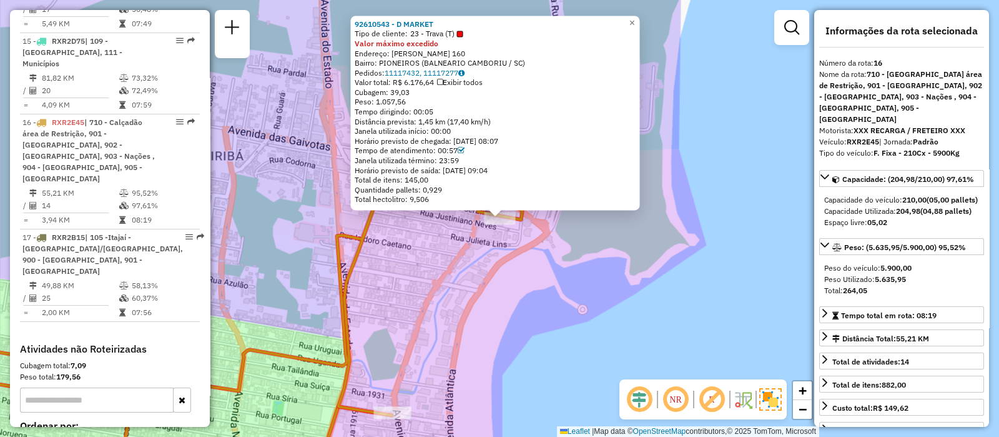
click at [421, 317] on div "92610543 - D MARKET Tipo de cliente: 23 - Trava (T) Valor máximo excedido Ender…" at bounding box center [499, 218] width 999 height 437
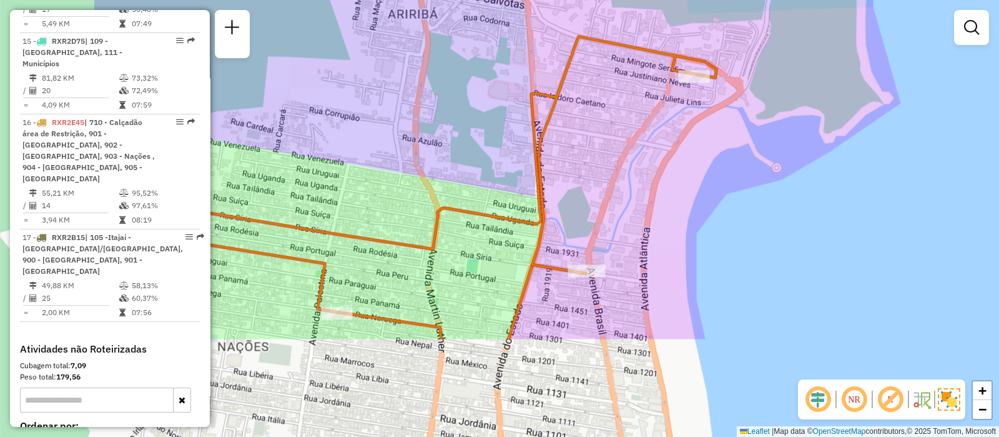
drag, startPoint x: 447, startPoint y: 325, endPoint x: 660, endPoint y: 152, distance: 274.5
click at [660, 152] on div "Janela de atendimento Grade de atendimento Capacidade Transportadoras Veículos …" at bounding box center [499, 218] width 999 height 437
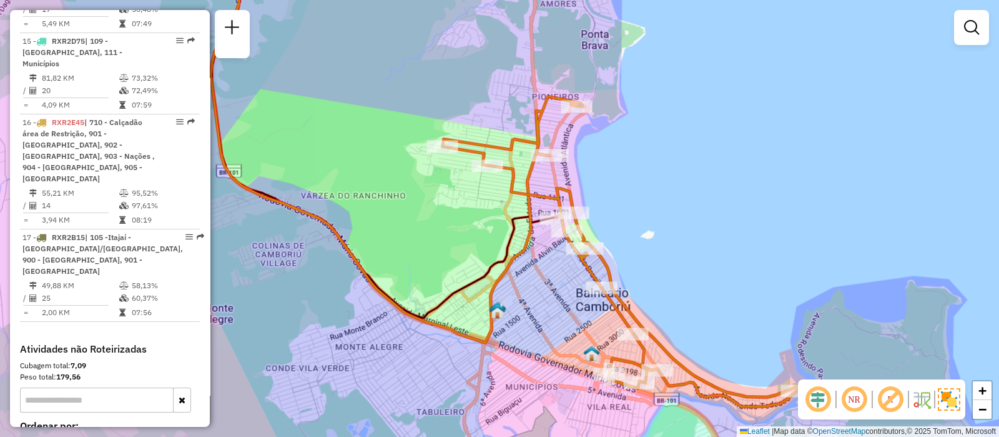
drag, startPoint x: 619, startPoint y: 228, endPoint x: 522, endPoint y: 210, distance: 99.1
click at [522, 210] on icon at bounding box center [380, 140] width 339 height 404
